Goal: Complete application form

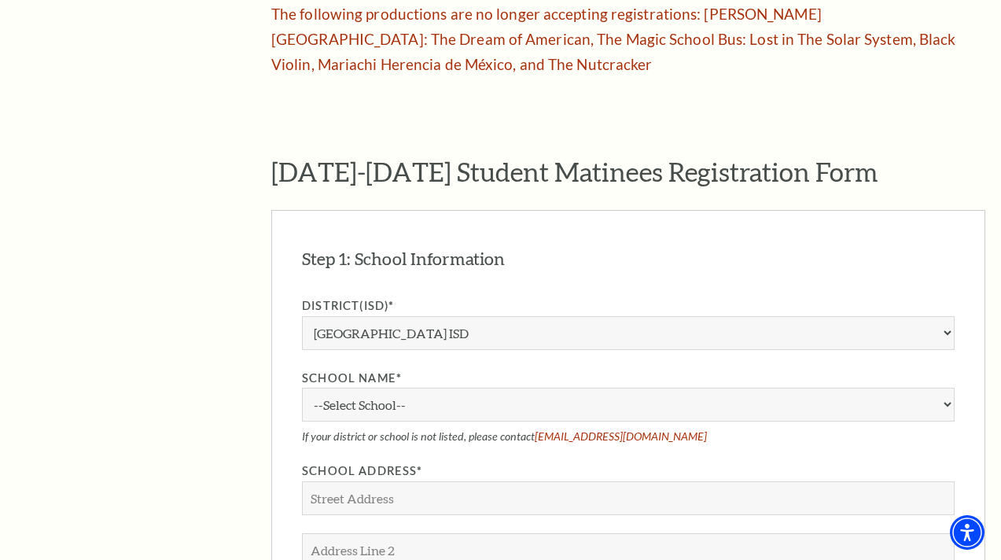
scroll to position [1104, 0]
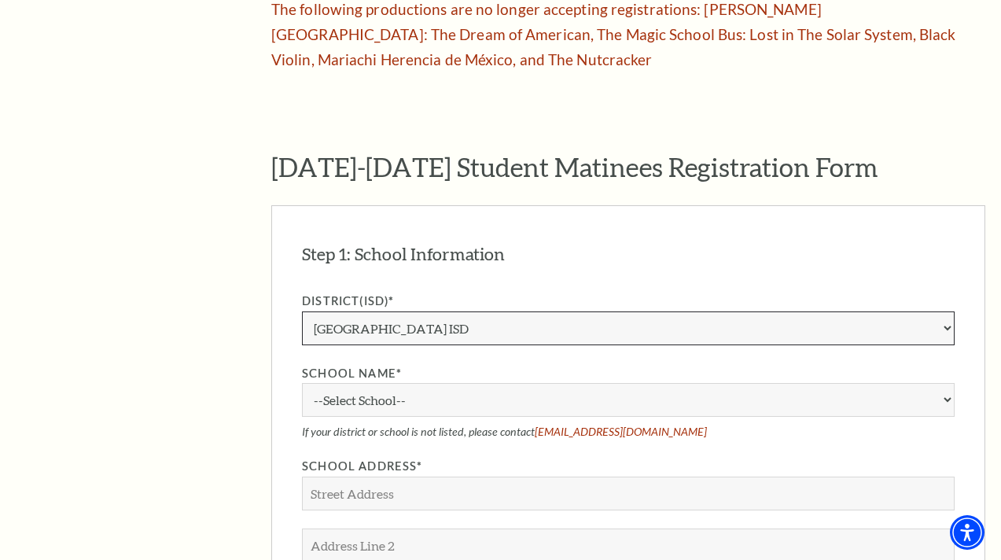
click at [487, 311] on select "Aledo ISD [PERSON_NAME] ISD [PERSON_NAME] ISD Arlington ISD Azle ISD [GEOGRAPHI…" at bounding box center [628, 328] width 652 height 34
select select "[PERSON_NAME] ISD"
click at [302, 311] on select "Aledo ISD [PERSON_NAME] ISD [PERSON_NAME] ISD Arlington ISD Azle ISD [GEOGRAPHI…" at bounding box center [628, 328] width 652 height 34
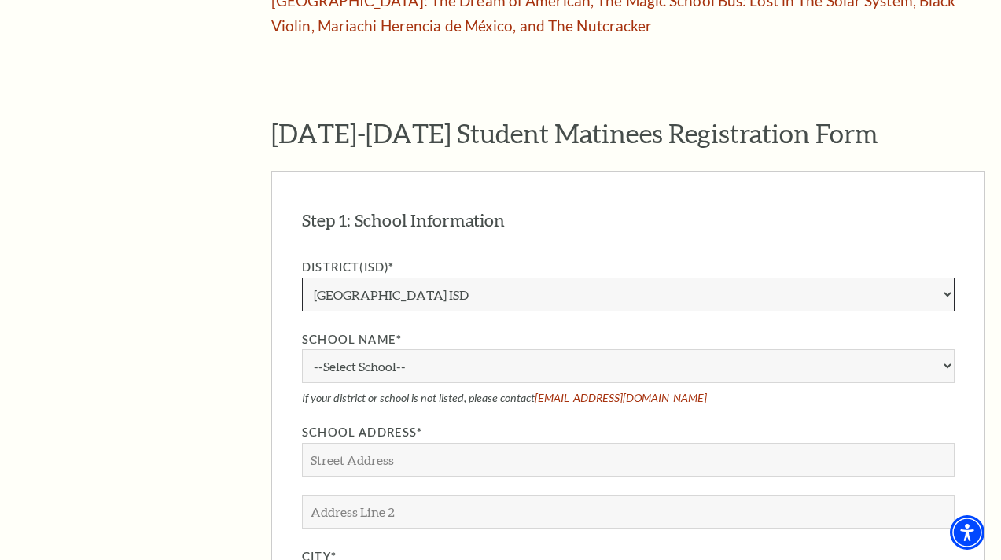
scroll to position [1163, 0]
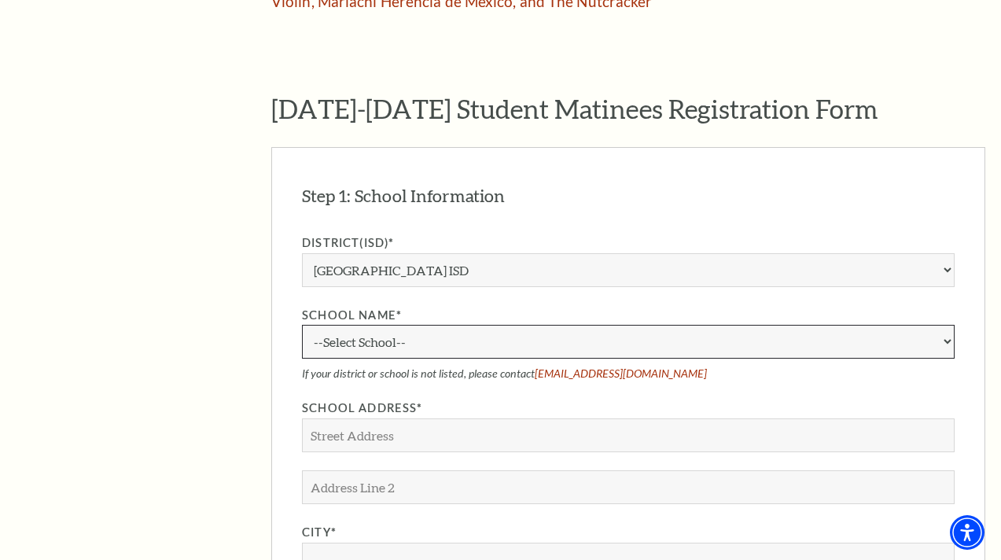
click at [457, 325] on select "--Select School-- [PERSON_NAME][GEOGRAPHIC_DATA] [PERSON_NAME][GEOGRAPHIC_DATA]…" at bounding box center [628, 342] width 652 height 34
select select "88504"
click at [302, 325] on select "--Select School-- [PERSON_NAME][GEOGRAPHIC_DATA] [PERSON_NAME][GEOGRAPHIC_DATA]…" at bounding box center [628, 342] width 652 height 34
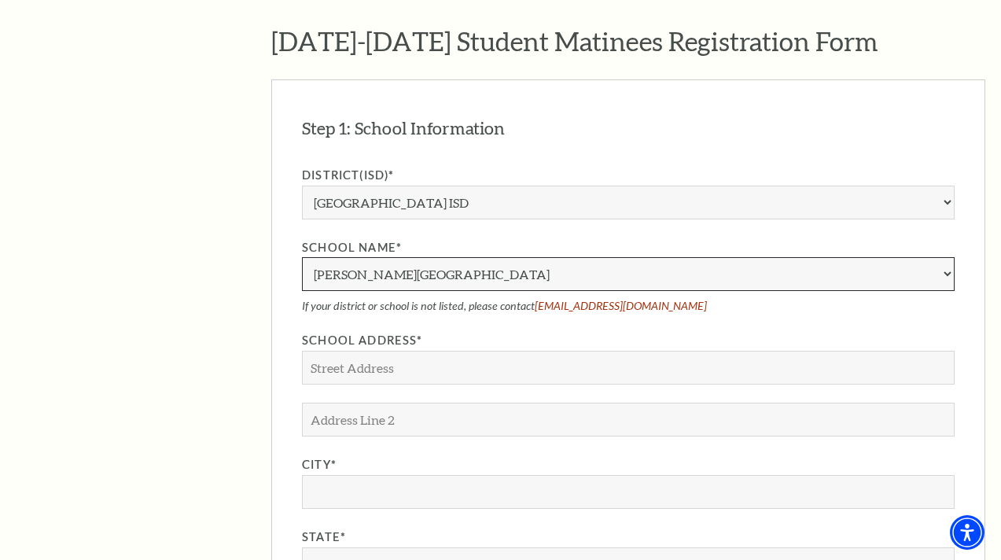
scroll to position [1231, 0]
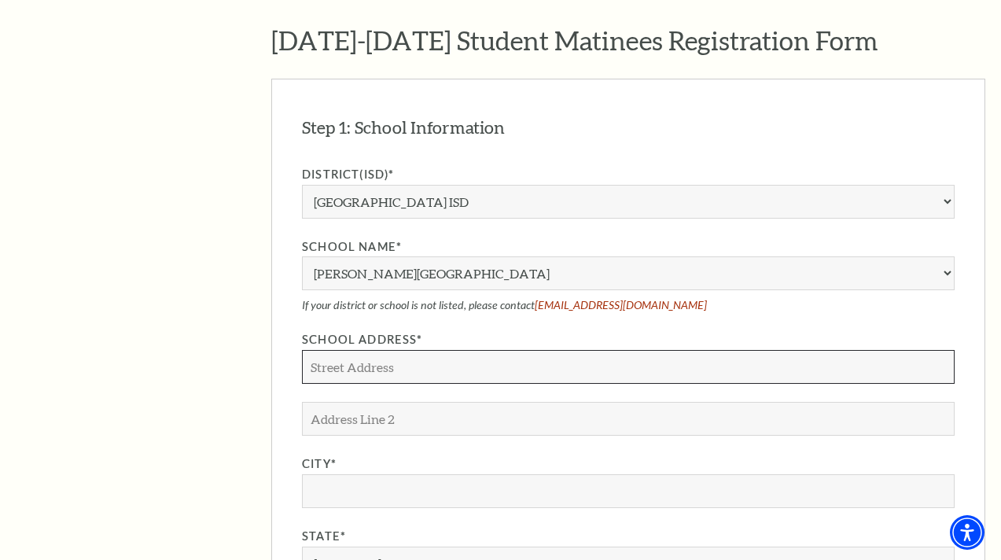
click at [445, 350] on input "School Address*" at bounding box center [628, 367] width 652 height 34
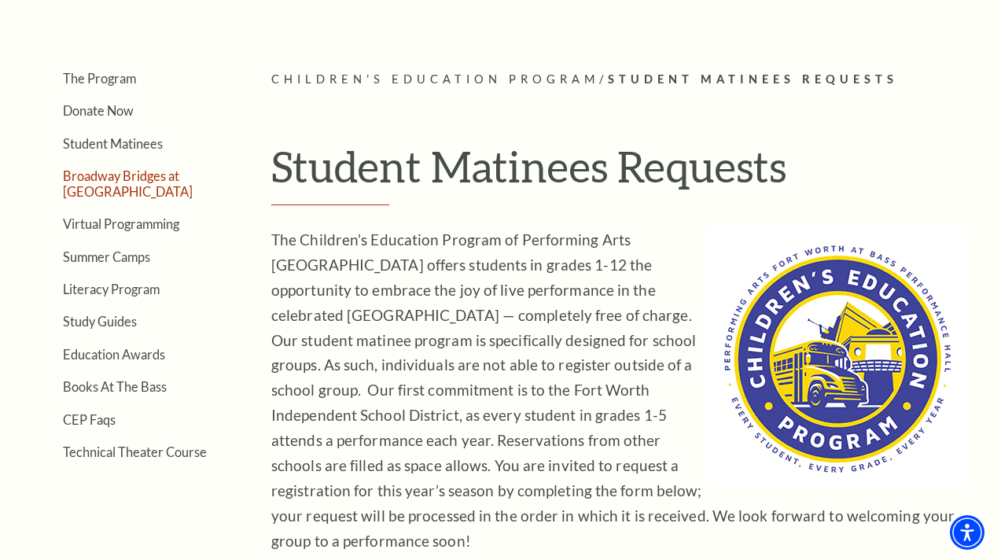
scroll to position [333, 0]
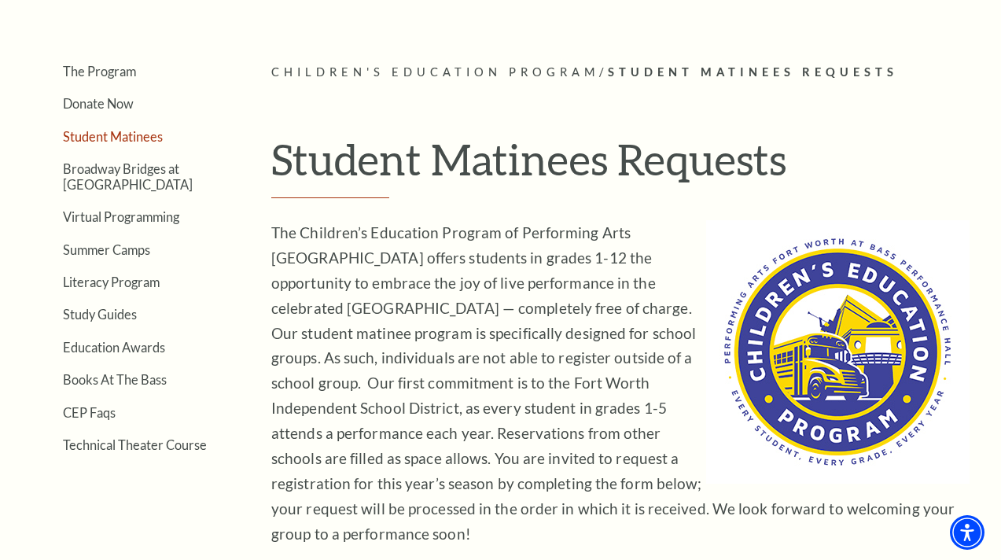
click at [121, 132] on link "Student Matinees" at bounding box center [113, 136] width 100 height 15
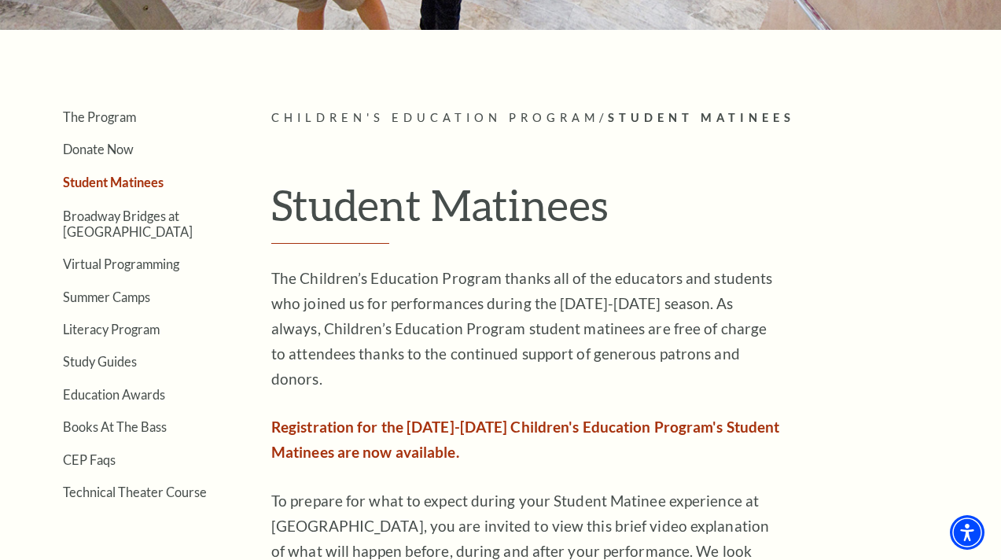
scroll to position [320, 0]
